Goal: Task Accomplishment & Management: Use online tool/utility

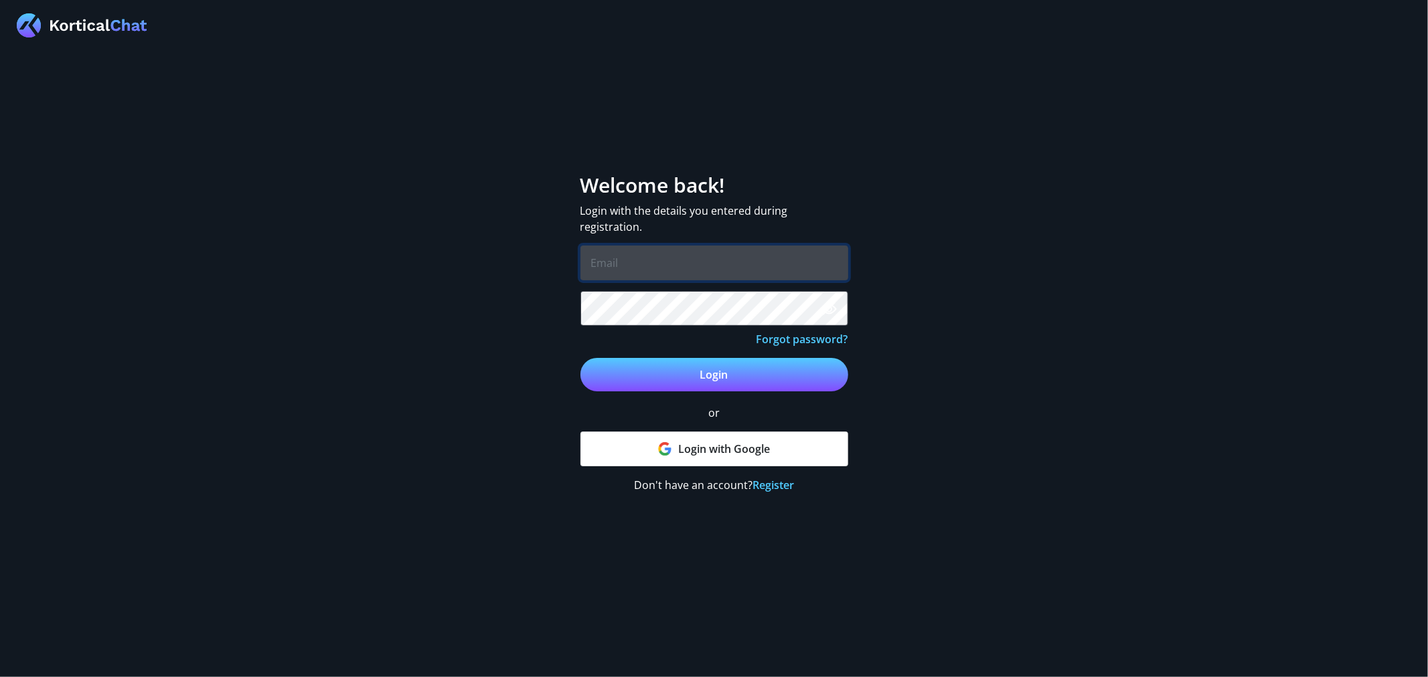
click at [651, 271] on input "email" at bounding box center [714, 263] width 268 height 35
type input "Jonathan.Campbell@reed.com"
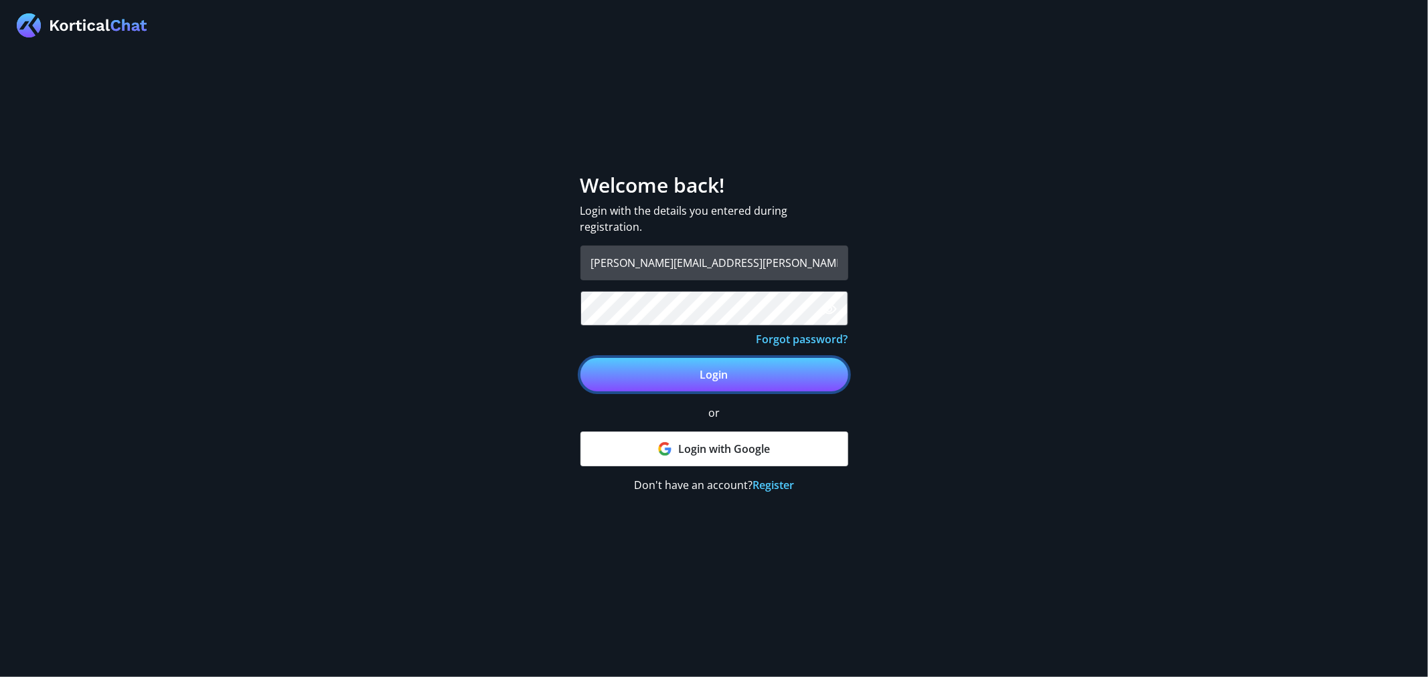
click at [693, 376] on button "Login" at bounding box center [714, 374] width 268 height 33
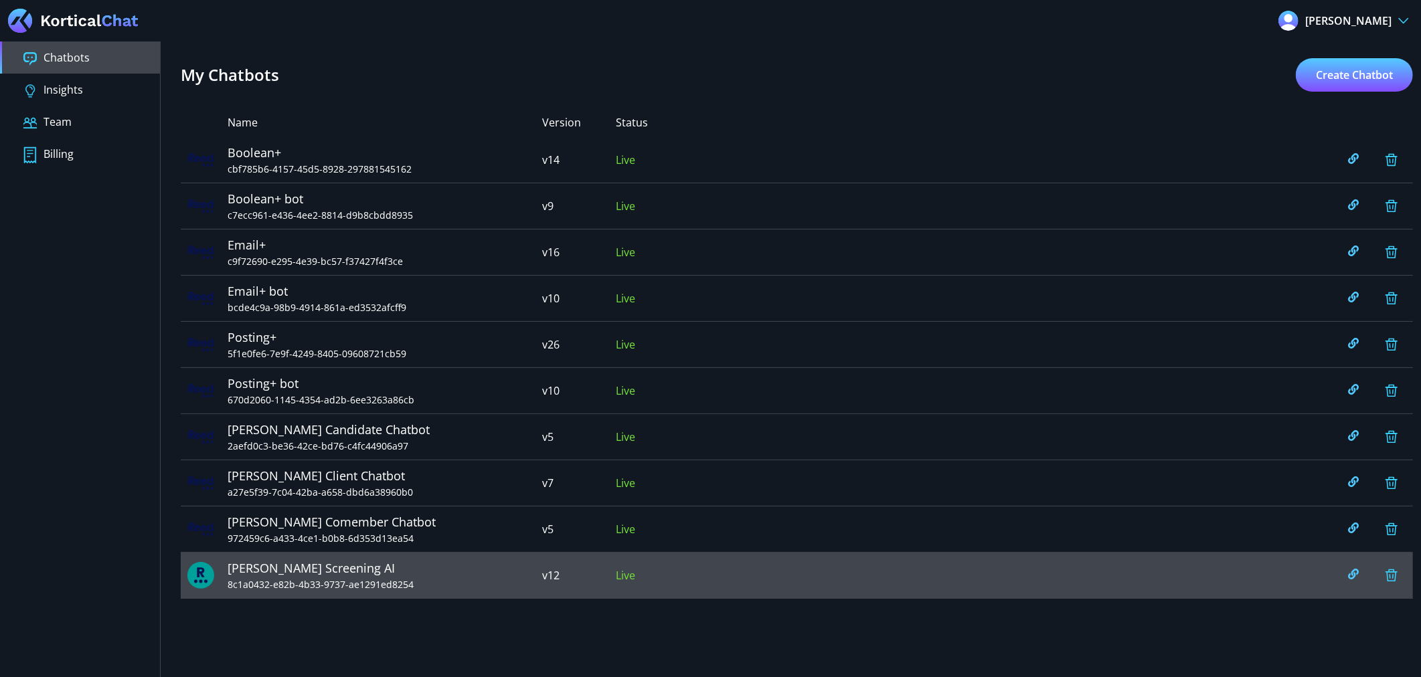
click at [304, 584] on span "8c1a0432-e82b-4b33-9737-ae1291ed8254" at bounding box center [385, 585] width 315 height 14
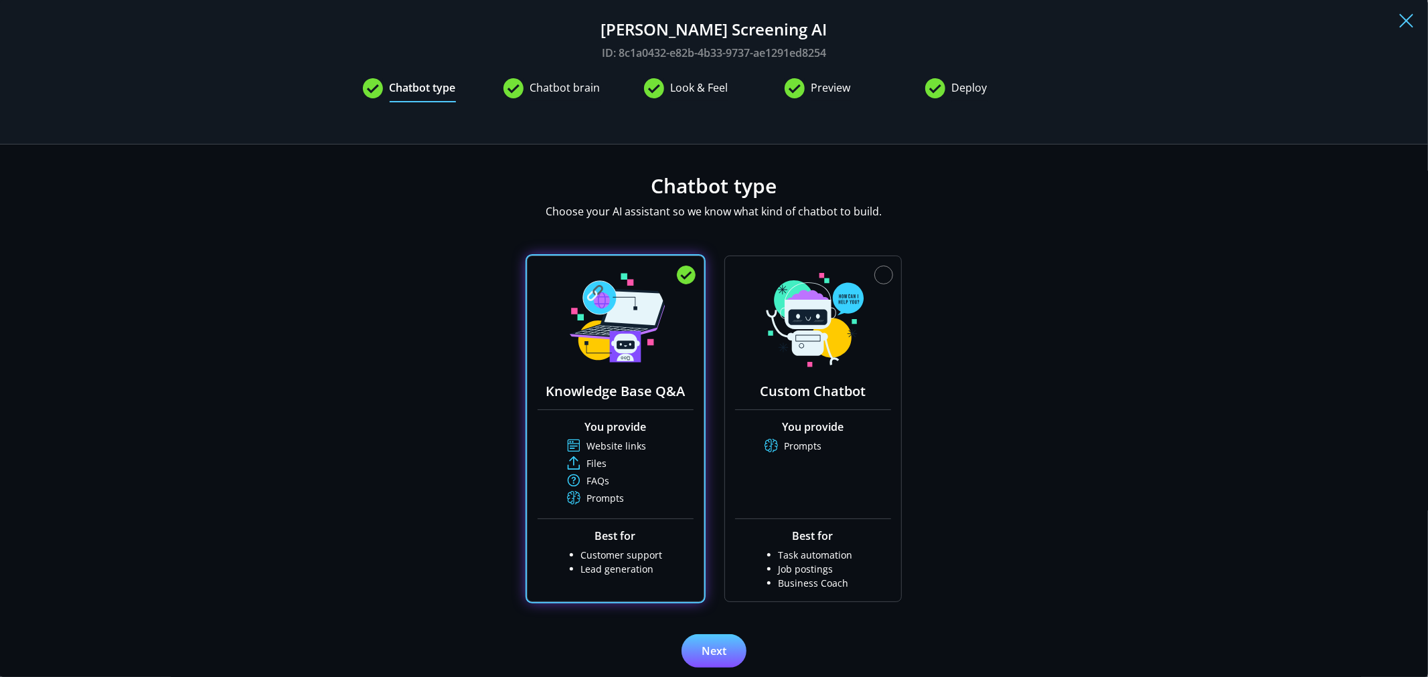
click at [960, 91] on span "Deploy" at bounding box center [969, 91] width 35 height 23
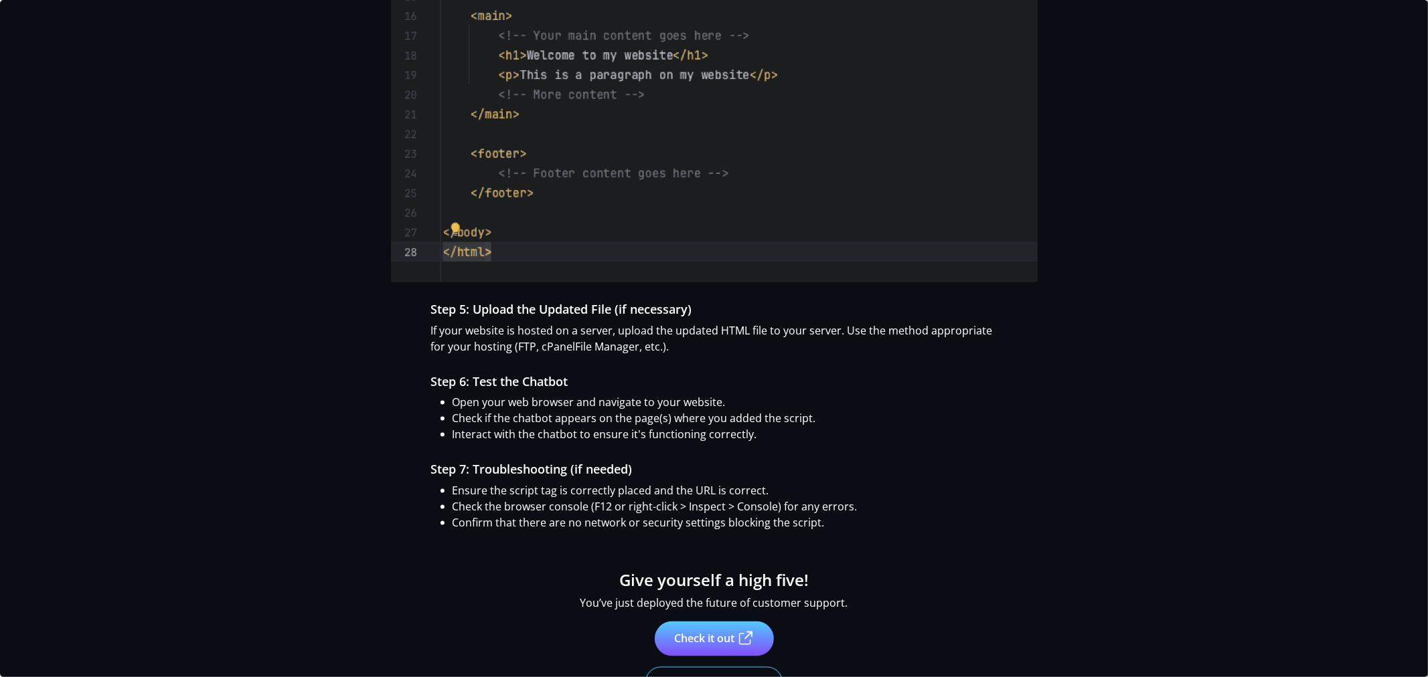
scroll to position [1480, 0]
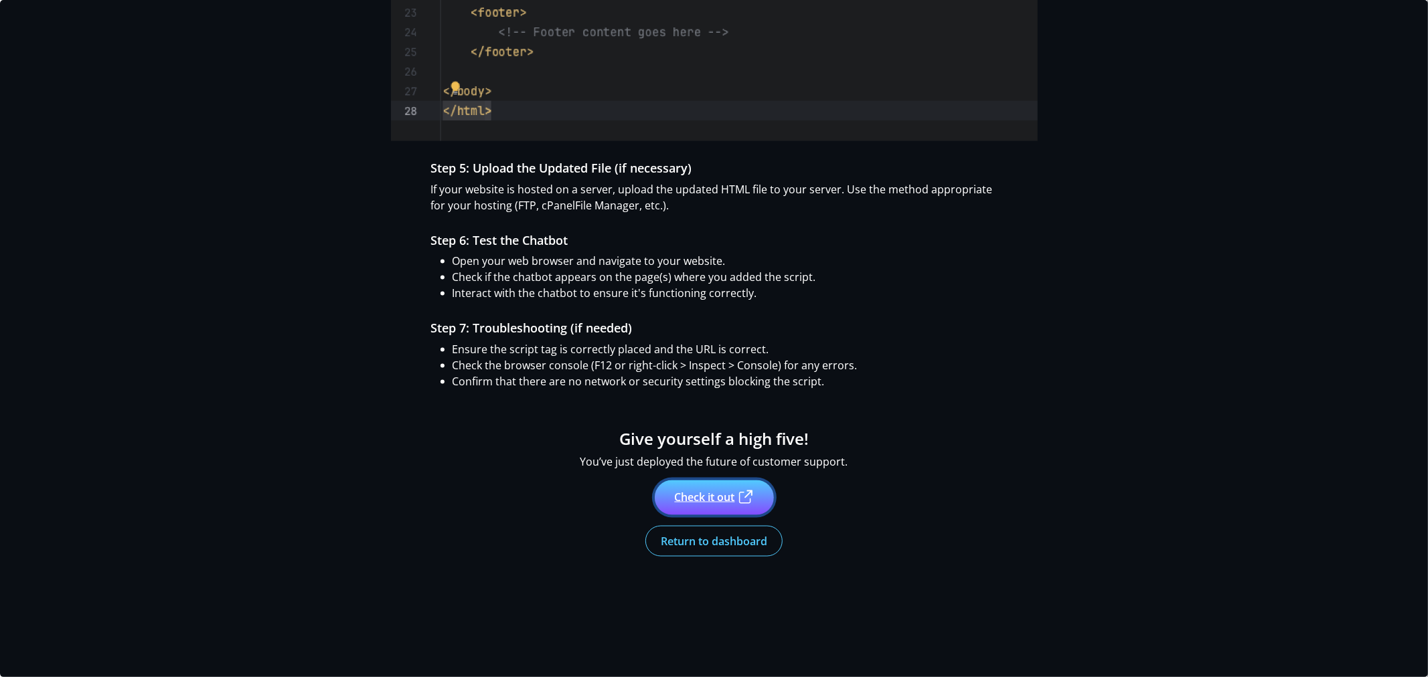
click at [706, 505] on link "Check it out" at bounding box center [714, 498] width 119 height 35
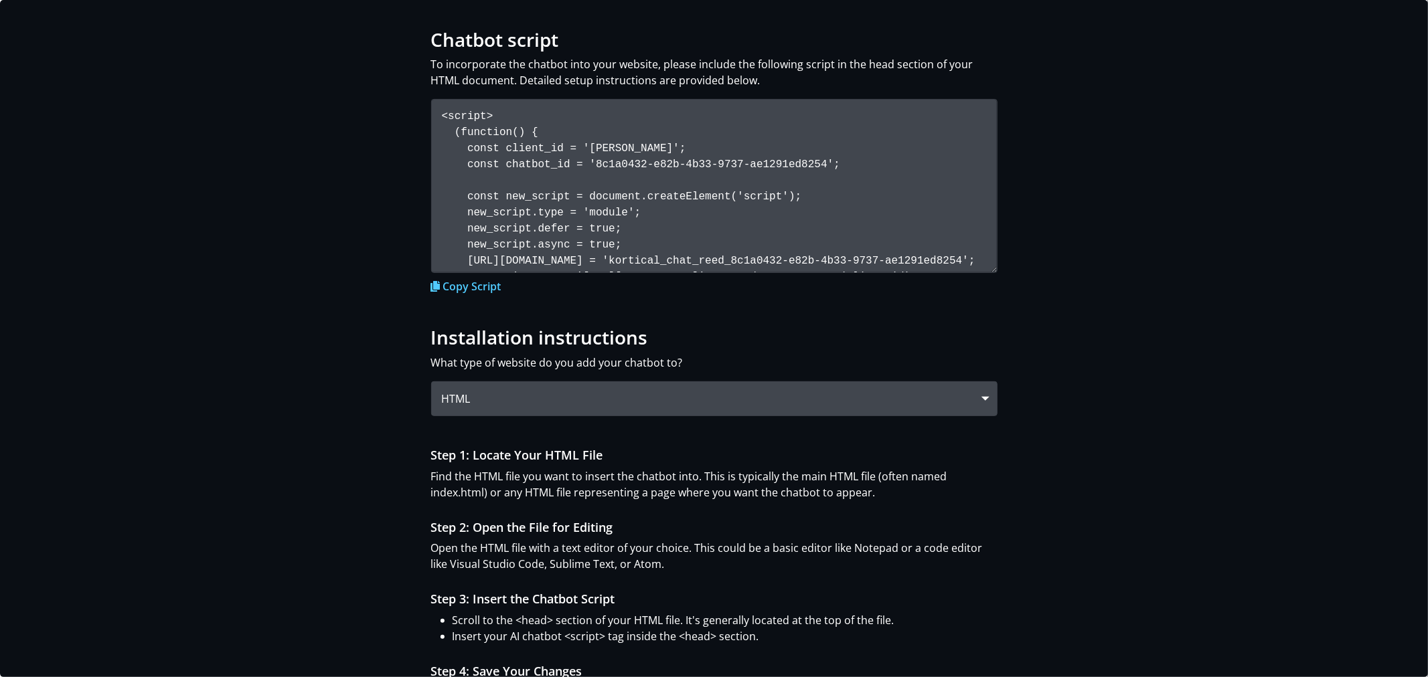
scroll to position [0, 0]
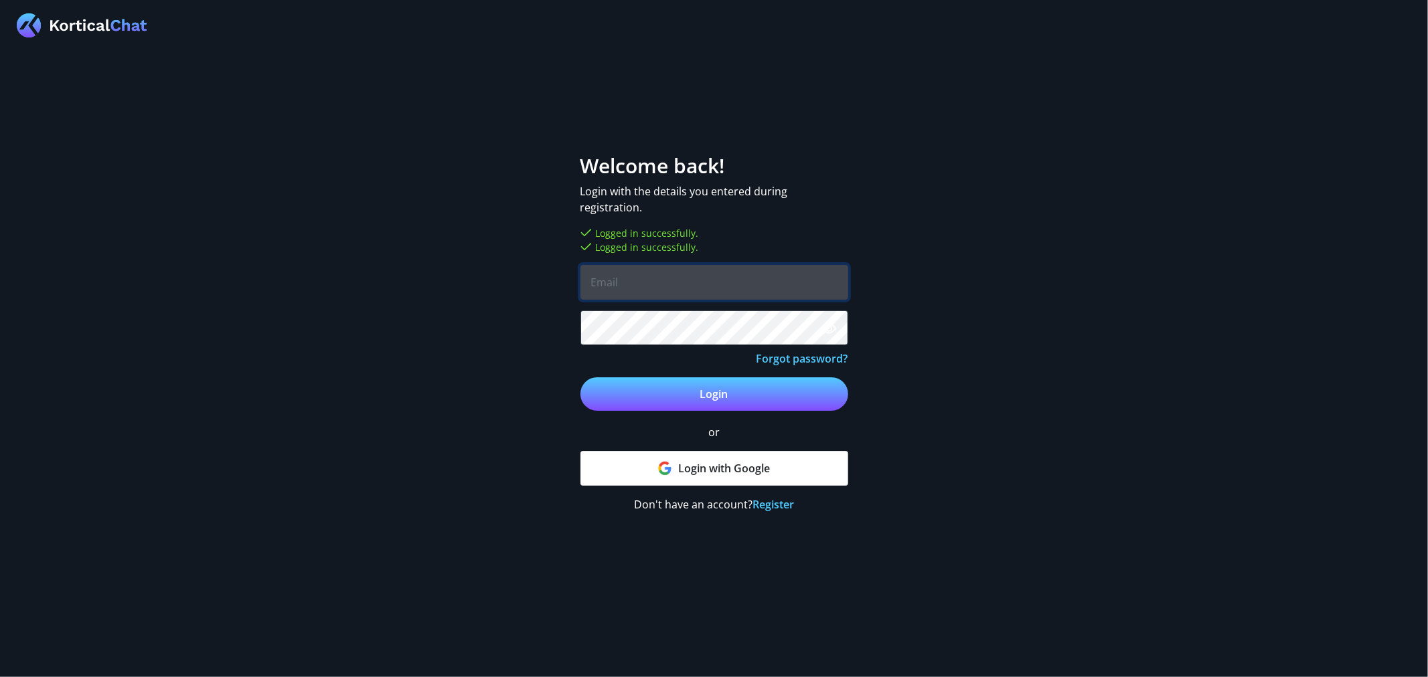
click at [679, 291] on input "email" at bounding box center [714, 282] width 268 height 35
type input "[PERSON_NAME][EMAIL_ADDRESS][PERSON_NAME][PERSON_NAME][DOMAIN_NAME]"
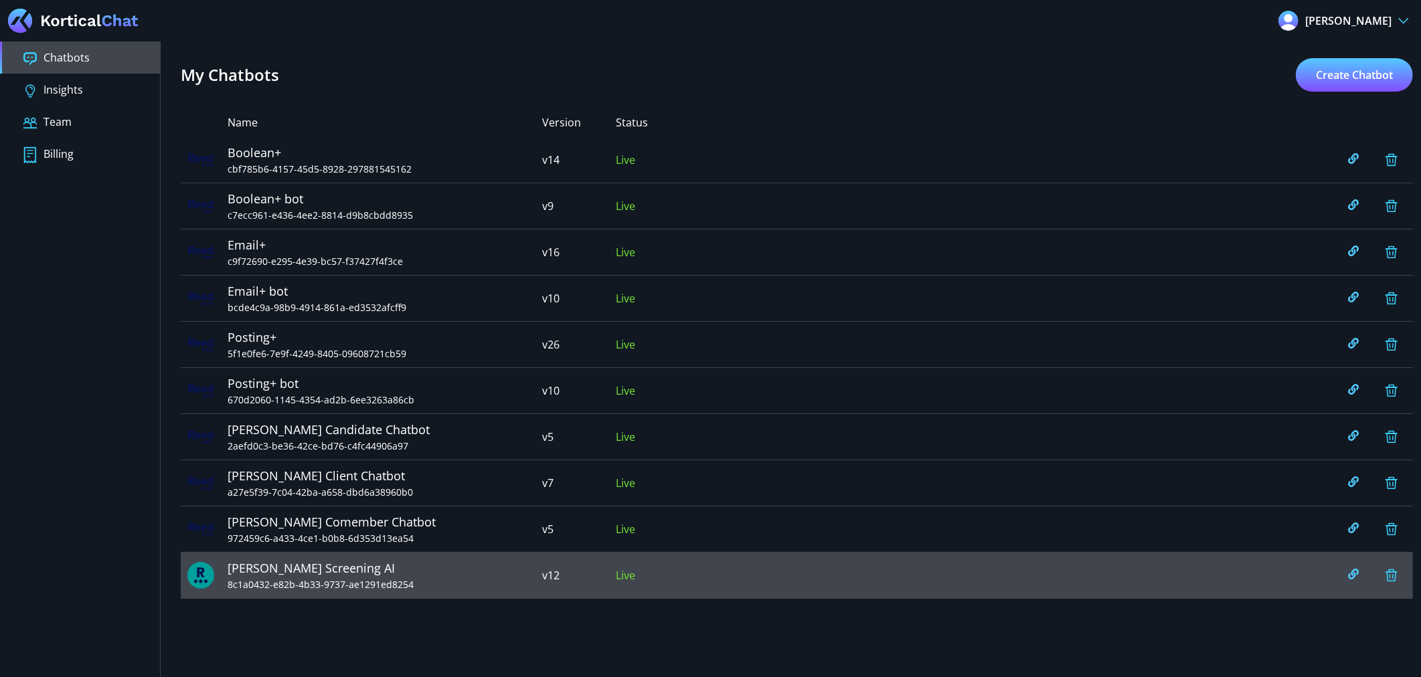
click at [278, 572] on span "Reed Screening AI" at bounding box center [385, 569] width 315 height 18
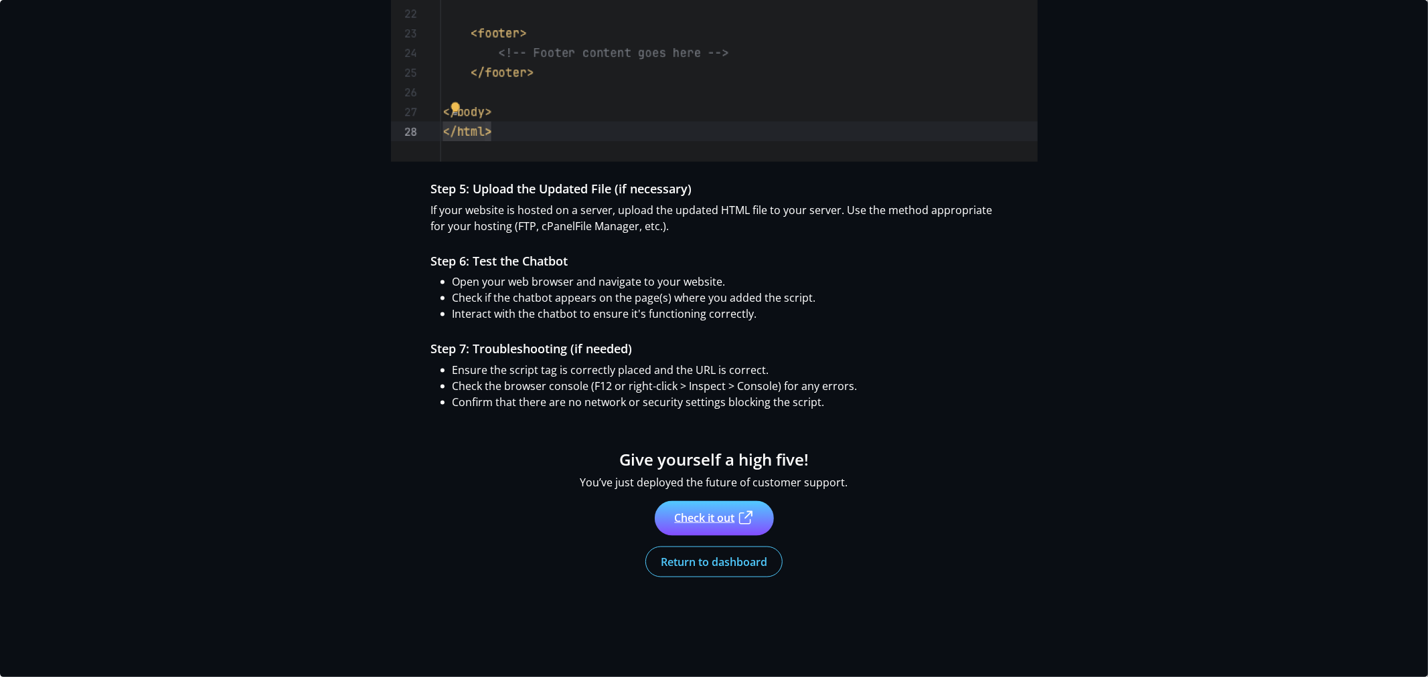
scroll to position [1480, 0]
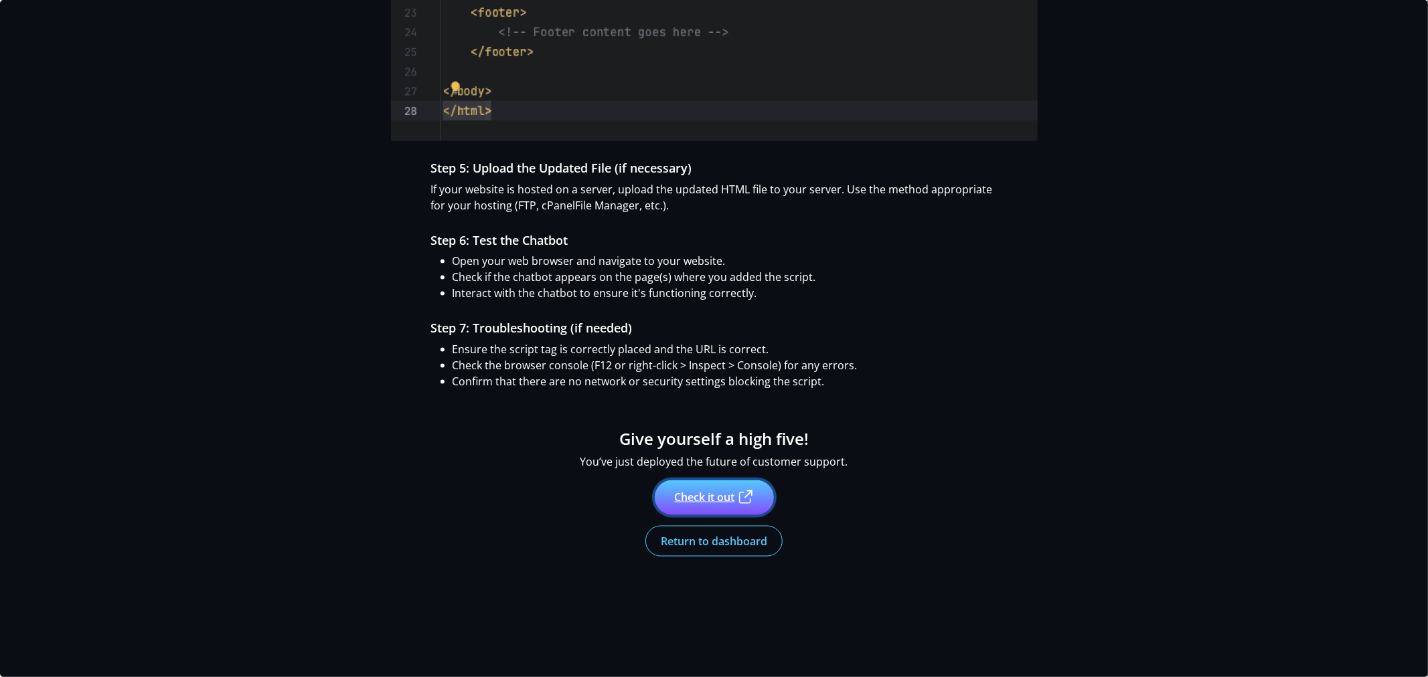
click at [708, 502] on link "Check it out" at bounding box center [714, 498] width 119 height 35
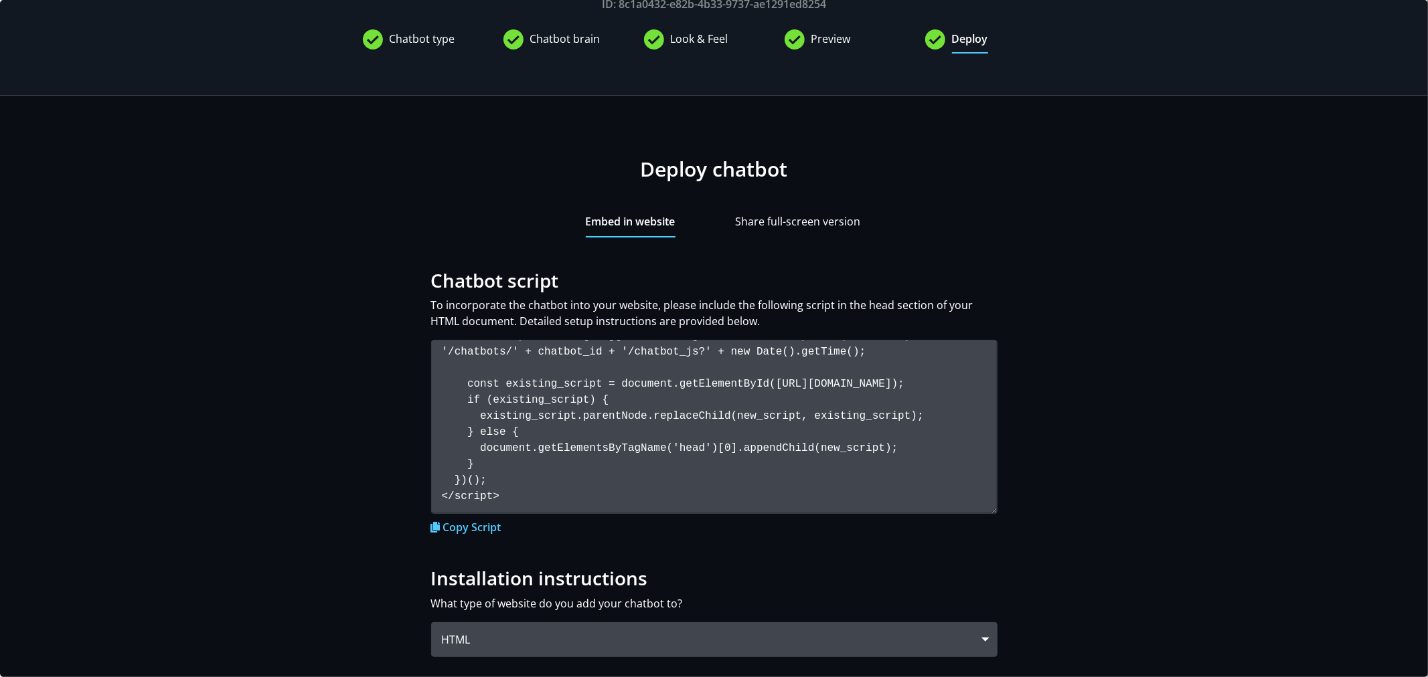
scroll to position [74, 0]
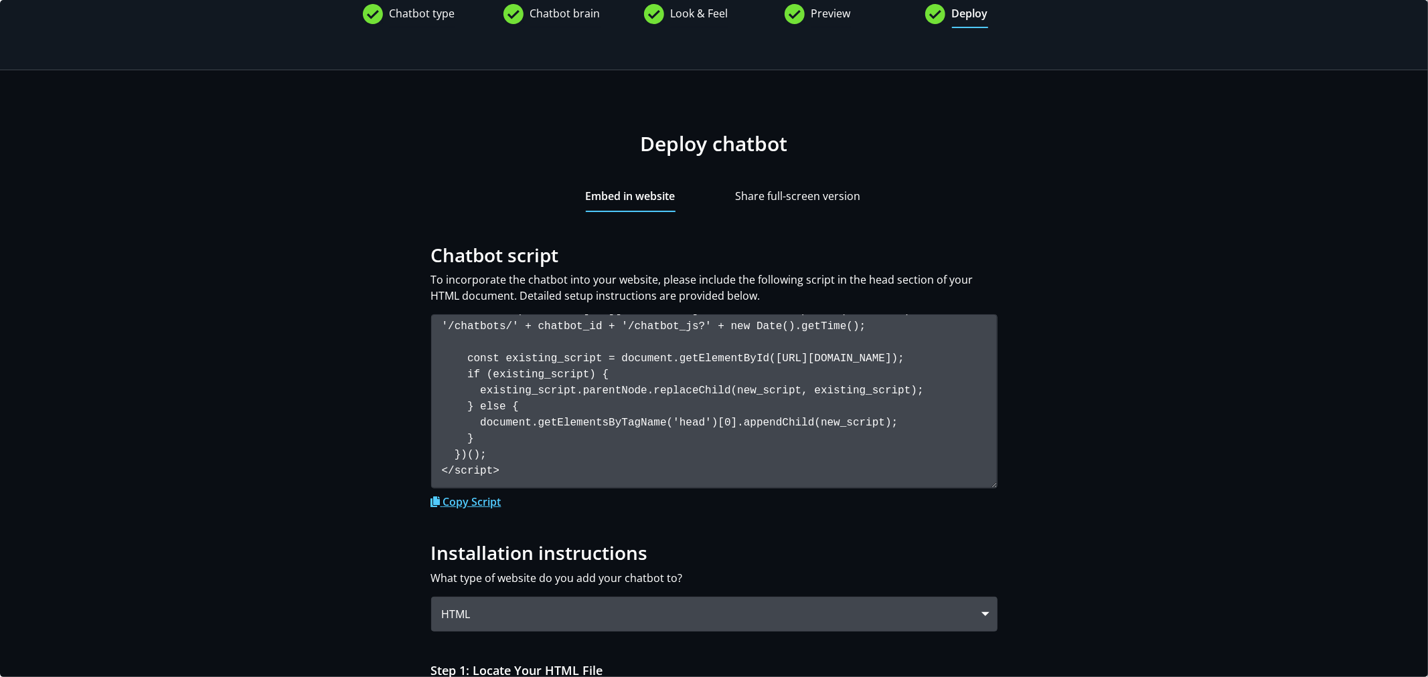
click at [466, 505] on link "Copy Script" at bounding box center [466, 502] width 70 height 15
